Goal: Complete application form

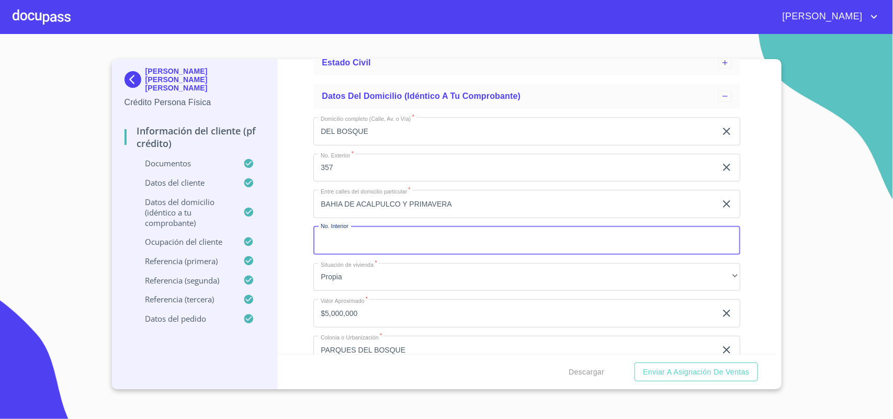
scroll to position [458, 0]
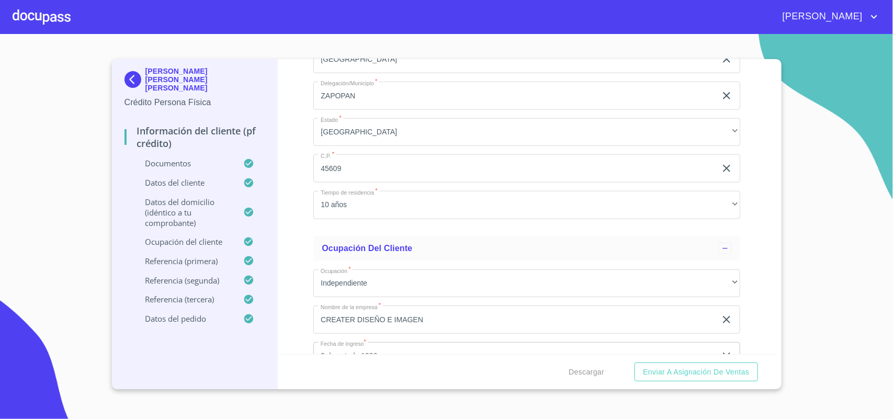
click at [51, 17] on div at bounding box center [42, 16] width 58 height 33
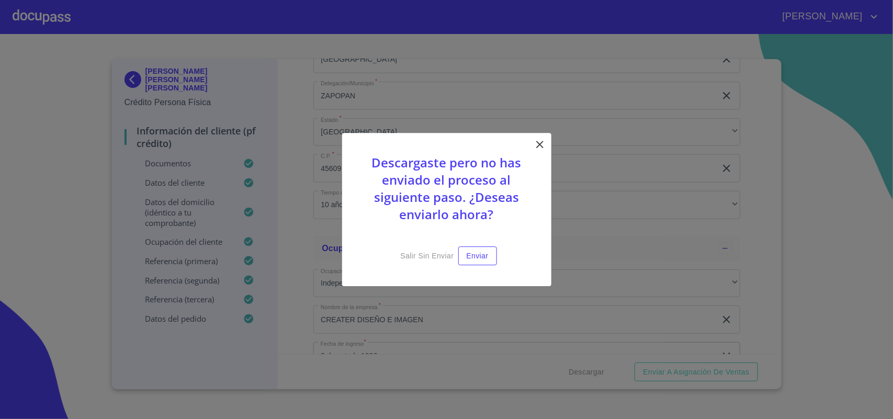
click at [545, 142] on icon at bounding box center [540, 144] width 13 height 13
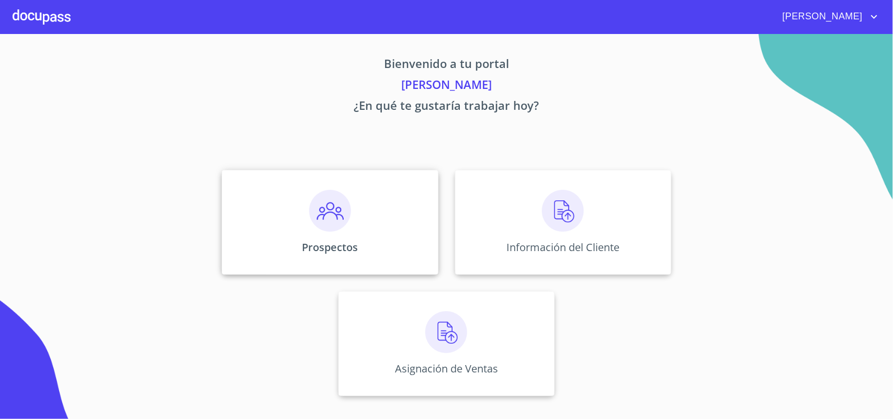
click at [370, 228] on div "Prospectos" at bounding box center [330, 222] width 216 height 105
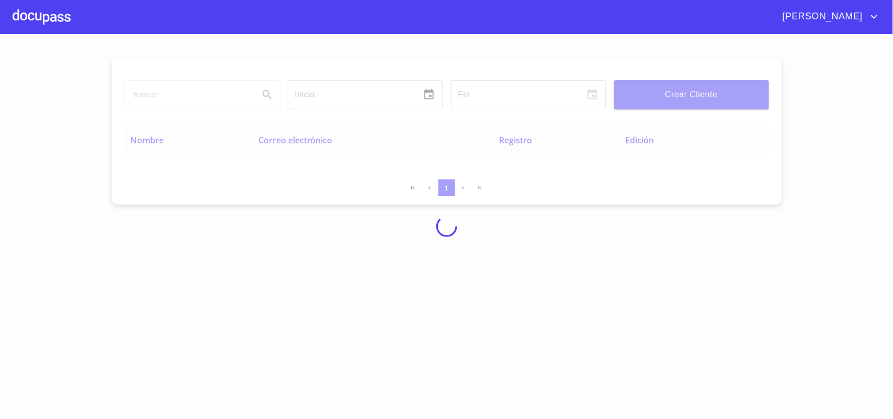
click at [17, 22] on div at bounding box center [42, 16] width 58 height 33
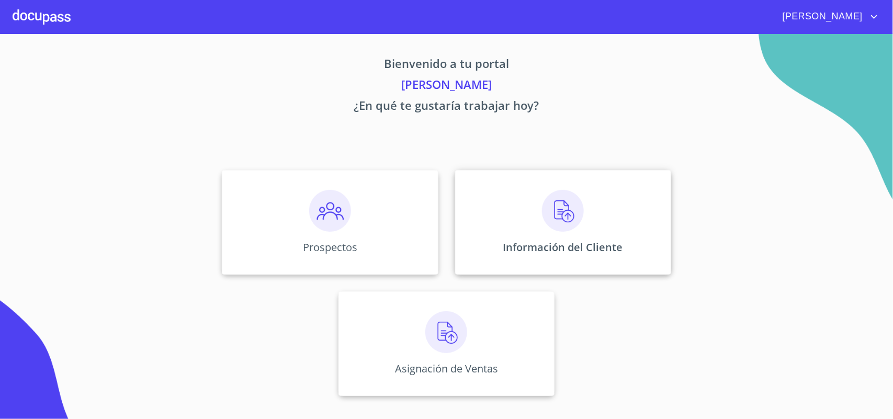
click at [560, 207] on div "Información del Cliente" at bounding box center [563, 222] width 216 height 105
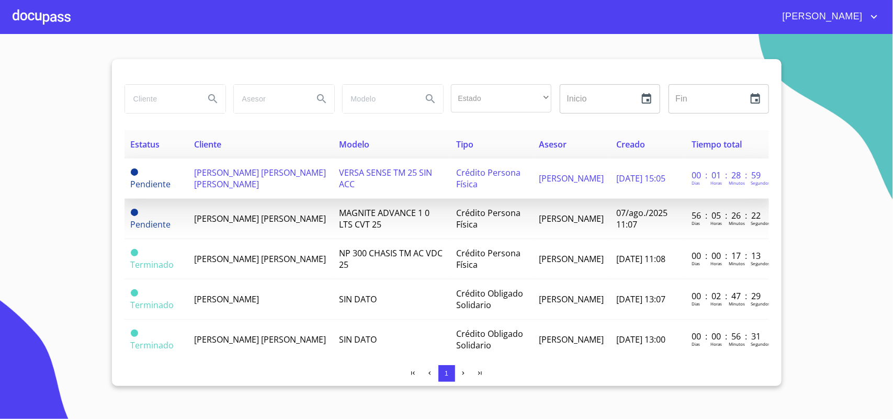
click at [244, 182] on td "[PERSON_NAME] [PERSON_NAME] [PERSON_NAME]" at bounding box center [260, 179] width 145 height 40
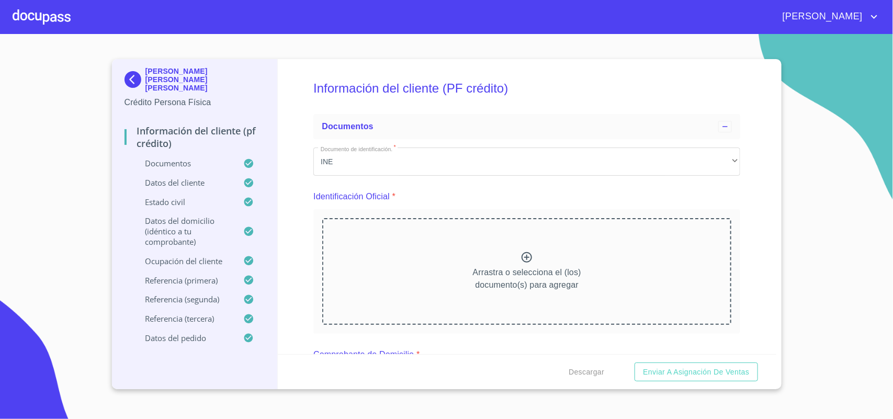
click at [167, 147] on div "Información del cliente (PF crédito)" at bounding box center [195, 141] width 141 height 33
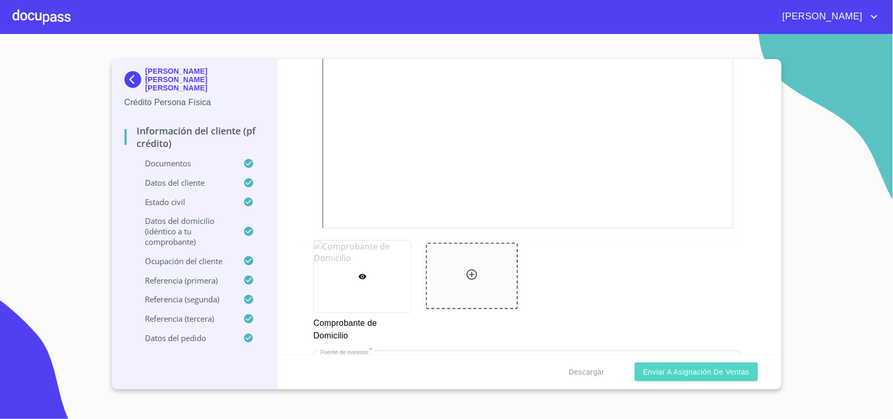
click at [707, 379] on button "Enviar a Asignación de Ventas" at bounding box center [696, 372] width 123 height 19
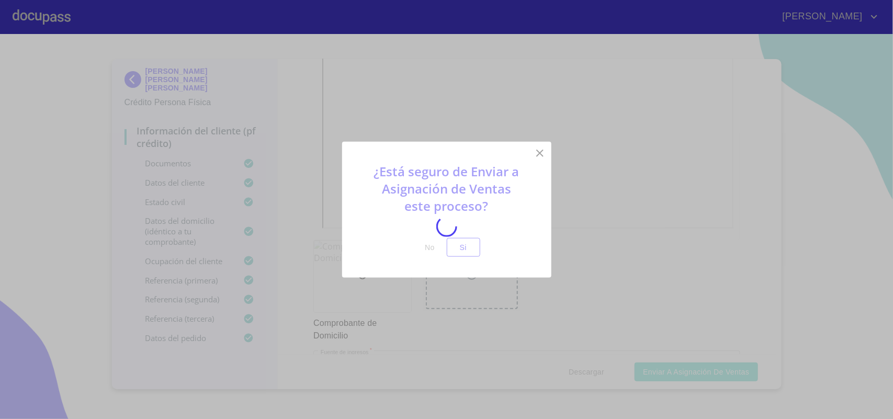
scroll to position [764, 0]
click at [459, 244] on div at bounding box center [446, 226] width 893 height 385
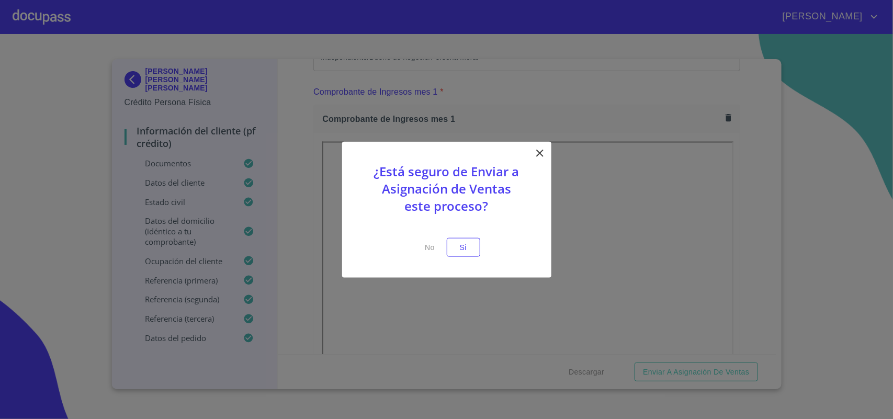
click at [461, 250] on span "Si" at bounding box center [463, 247] width 17 height 13
